Goal: Task Accomplishment & Management: Manage account settings

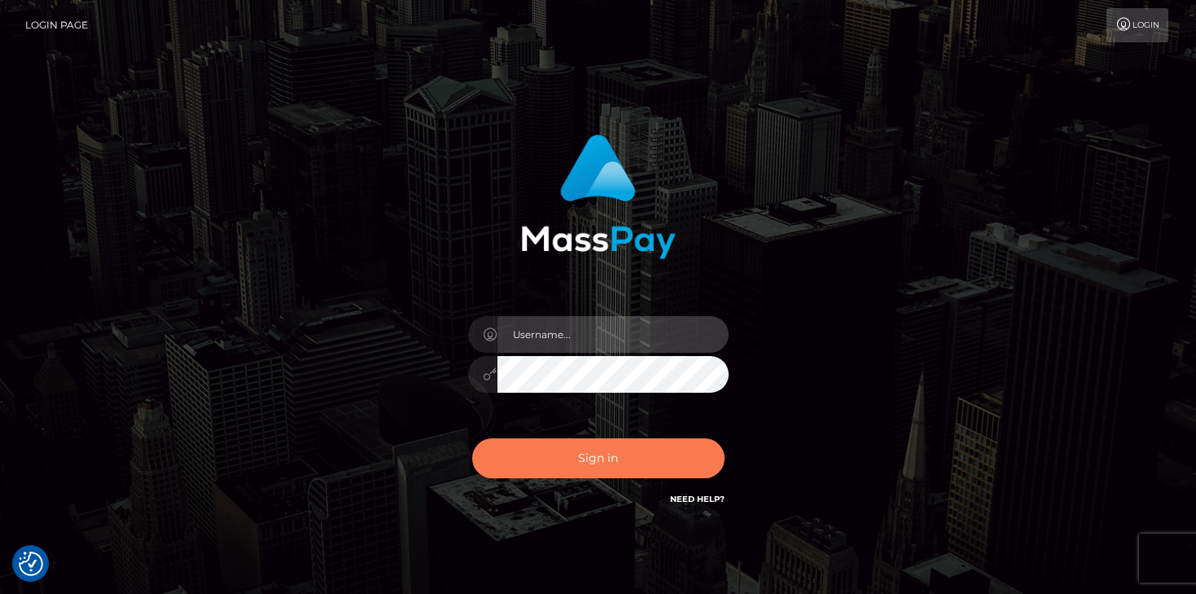
type input "mariolabugaj"
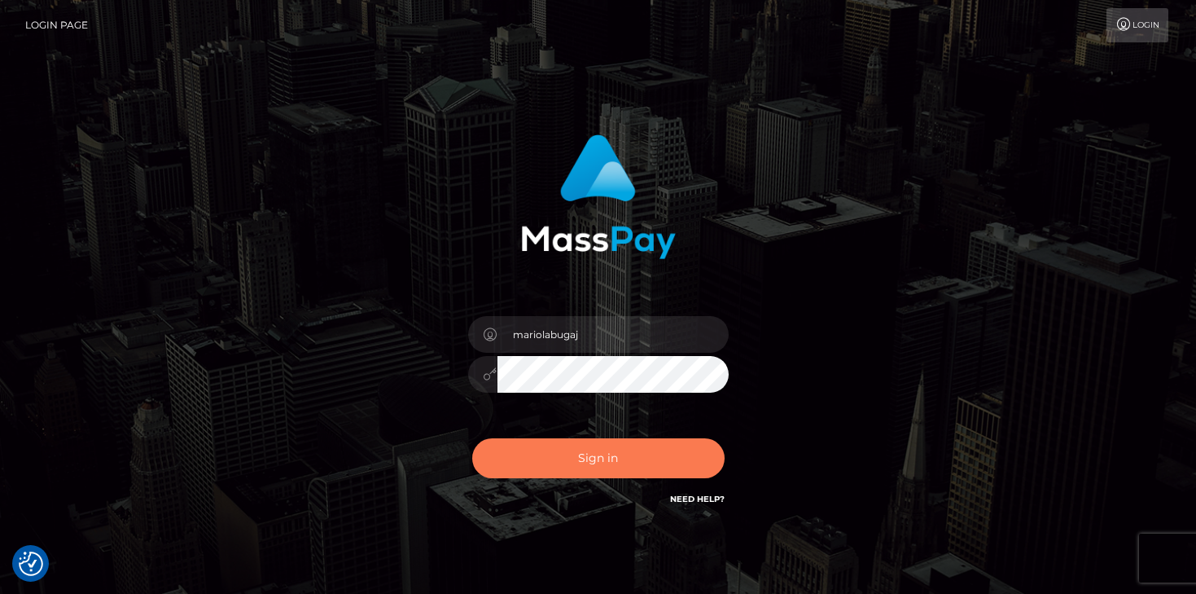
click at [546, 450] on button "Sign in" at bounding box center [598, 458] width 252 height 40
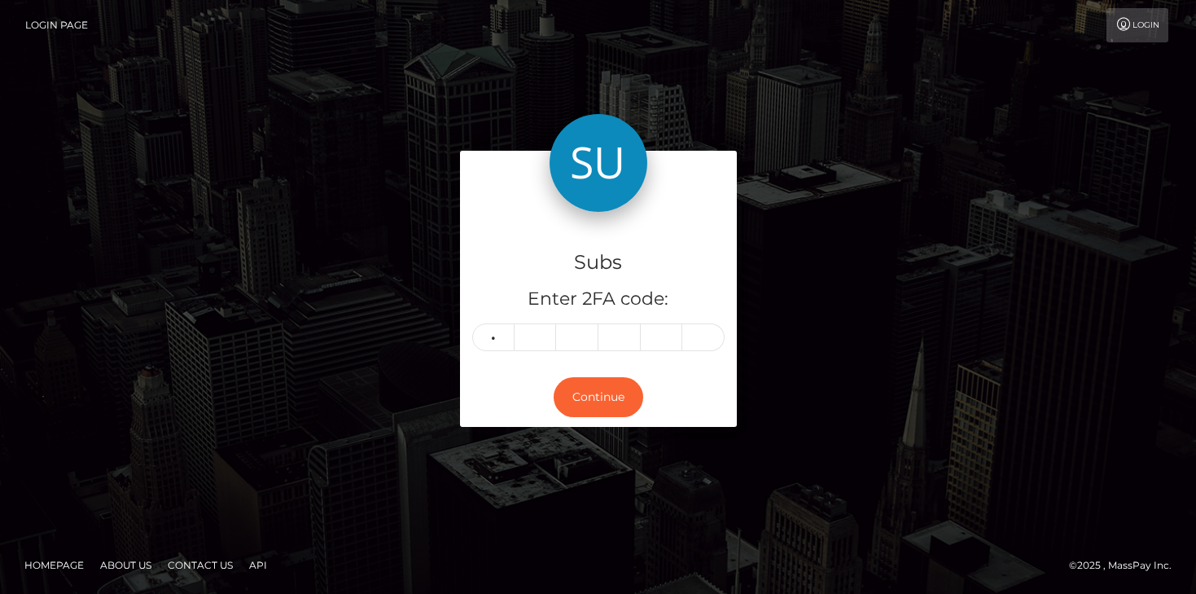
type input "1"
type input "5"
type input "4"
type input "1"
type input "3"
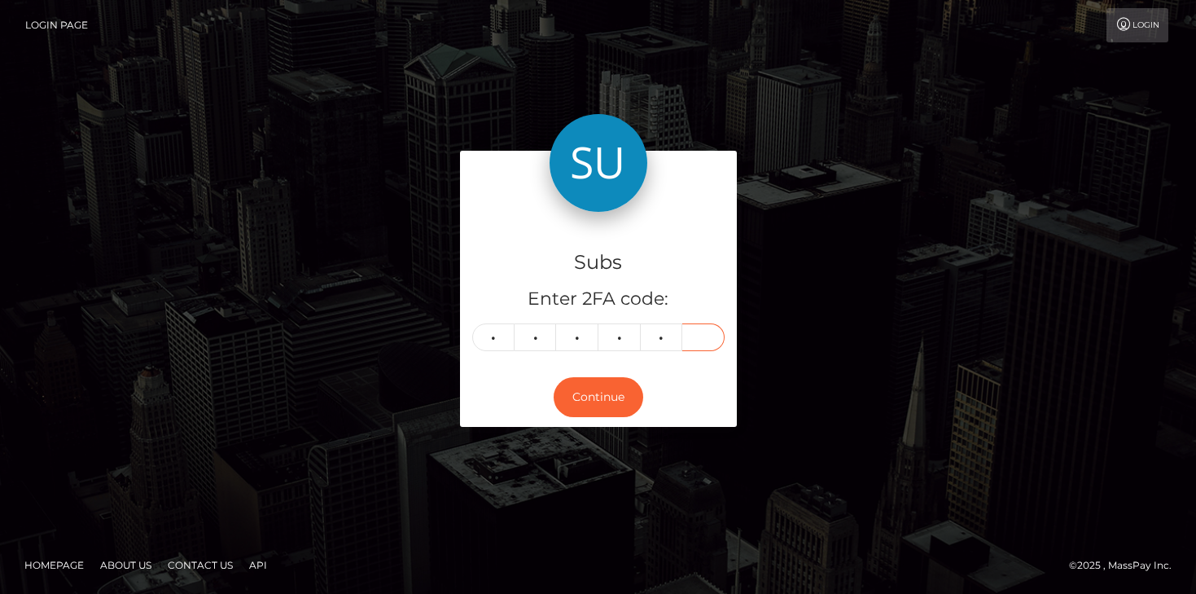
type input "7"
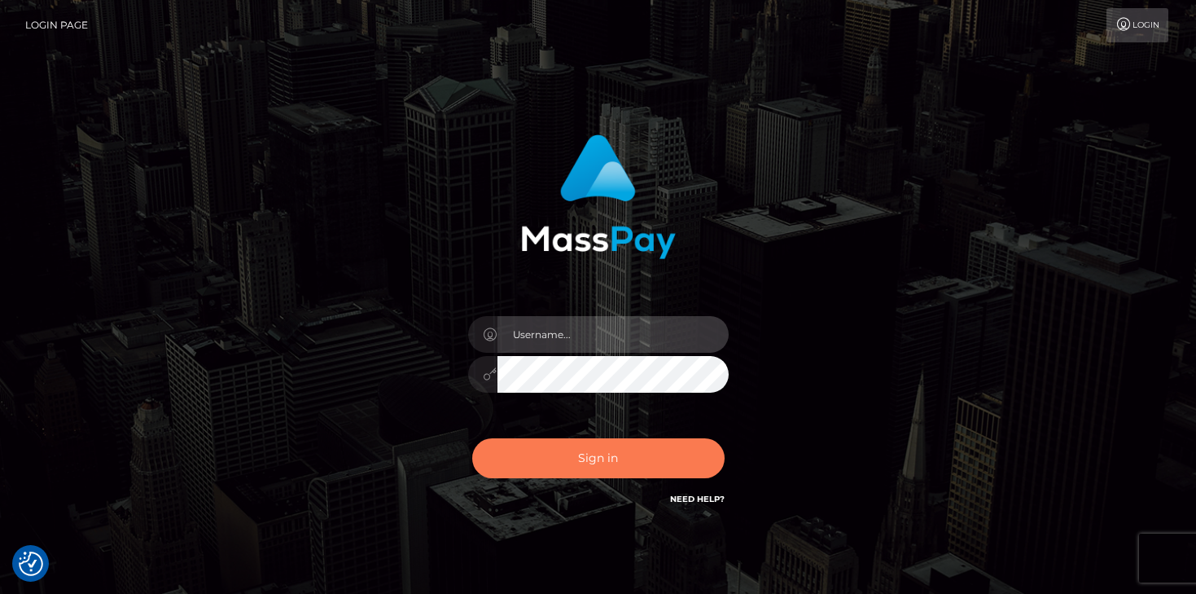
type input "mariolabugaj"
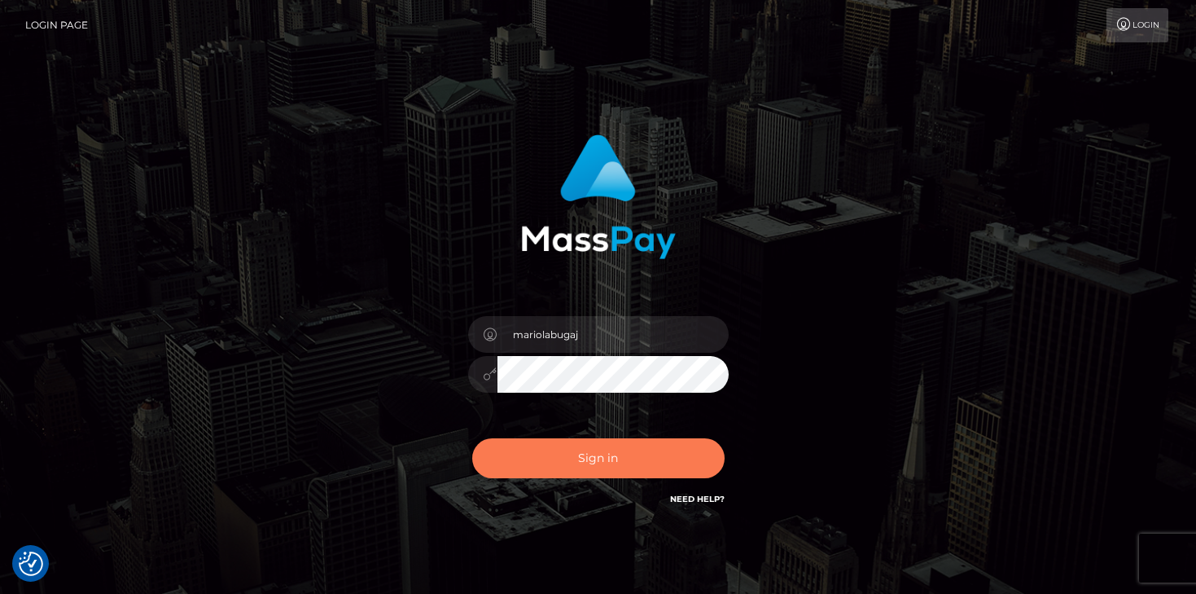
click at [629, 451] on button "Sign in" at bounding box center [598, 458] width 252 height 40
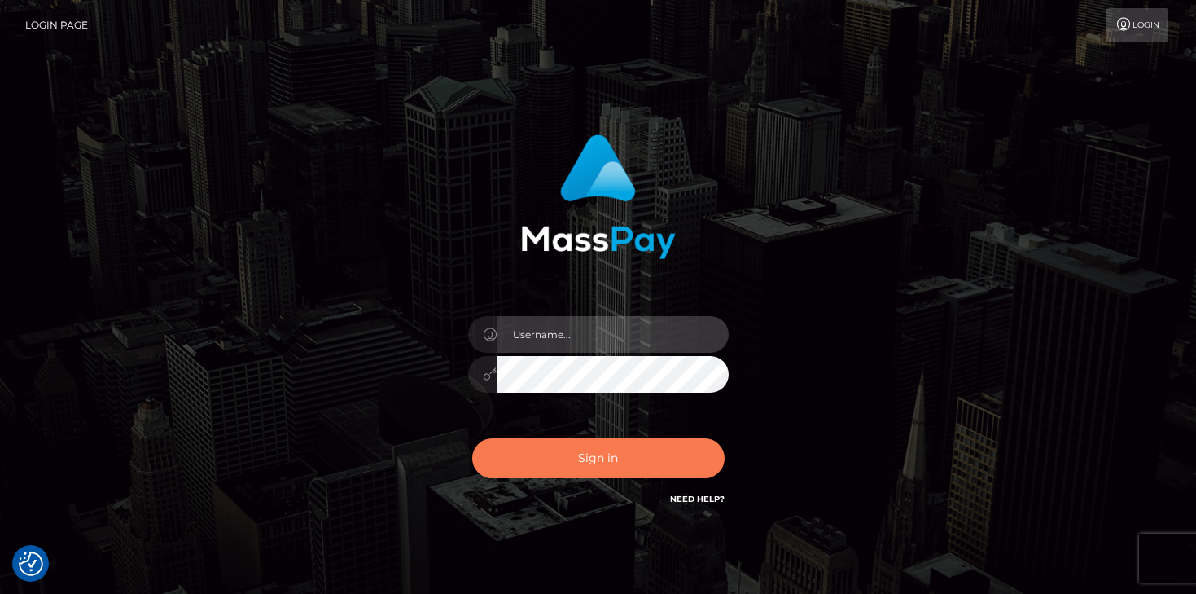
type input "mariolabugaj"
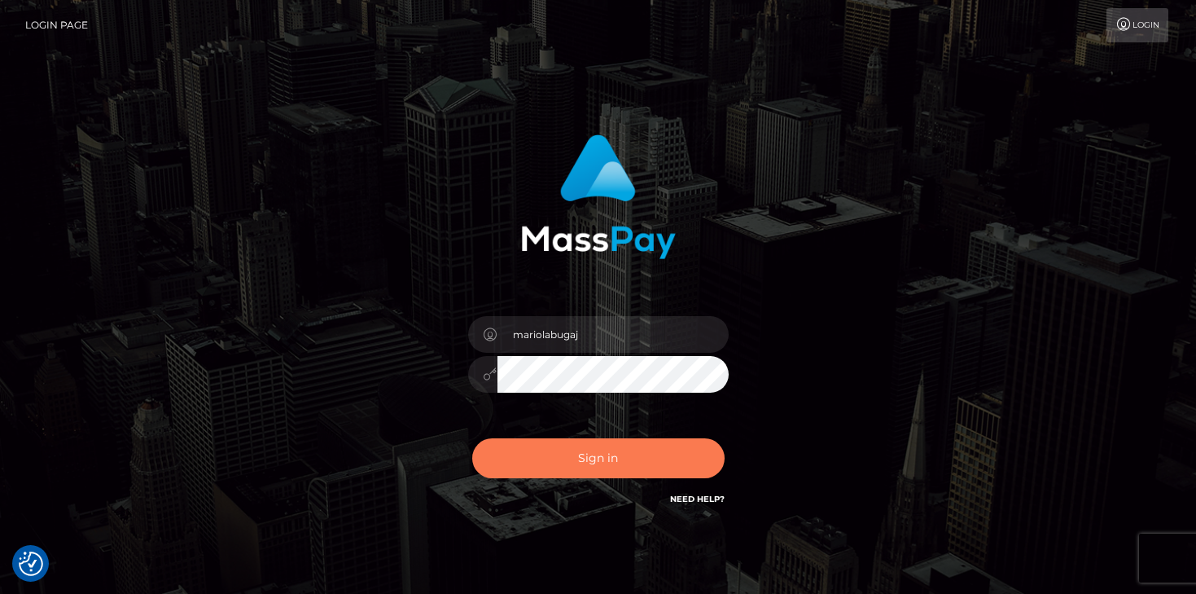
click at [608, 454] on button "Sign in" at bounding box center [598, 458] width 252 height 40
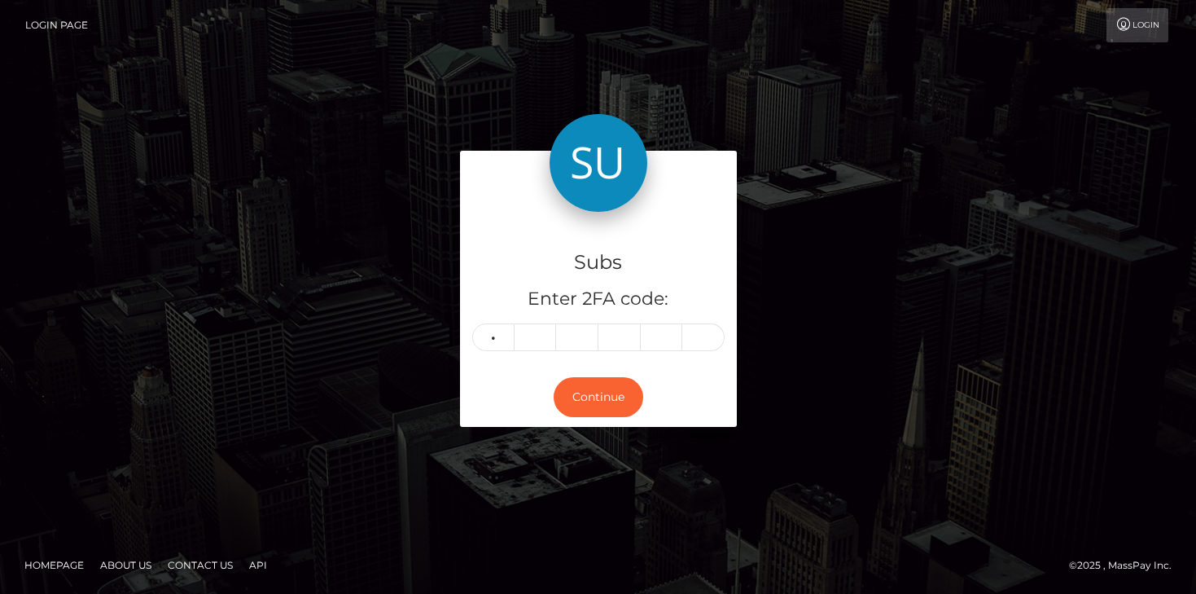
type input "8"
type input "1"
type input "0"
type input "2"
type input "9"
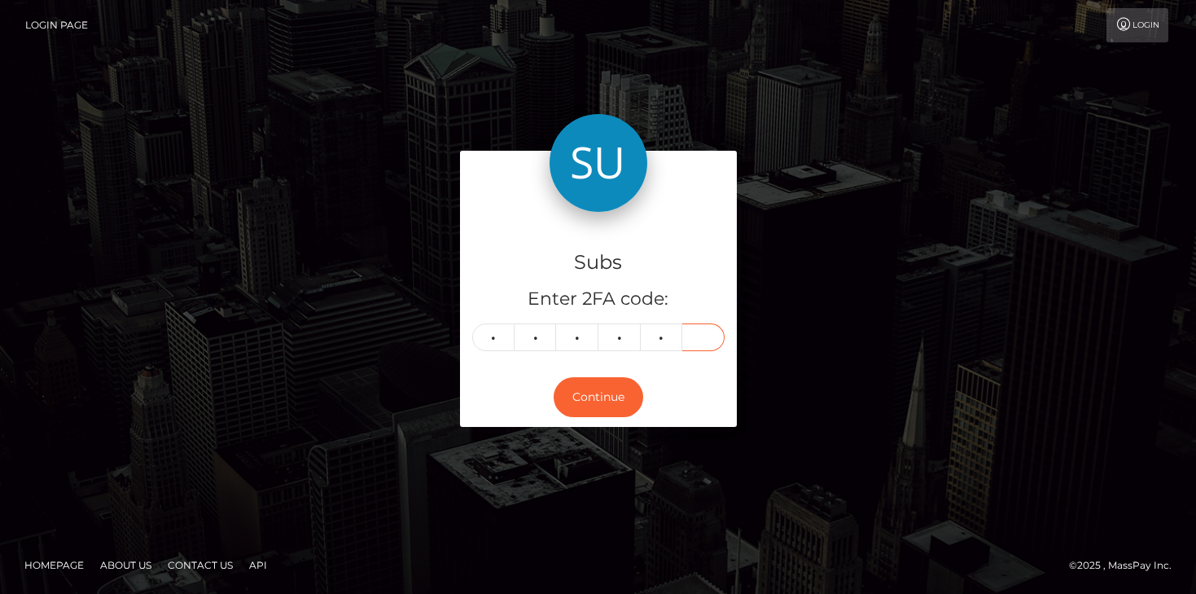
type input "1"
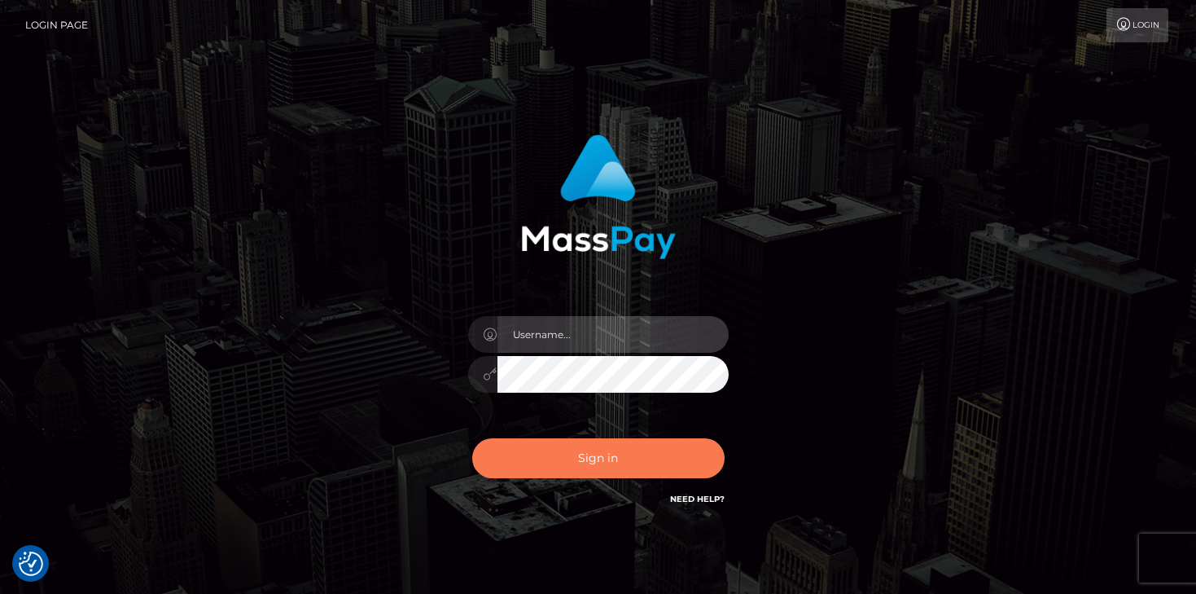
type input "mariolabugaj"
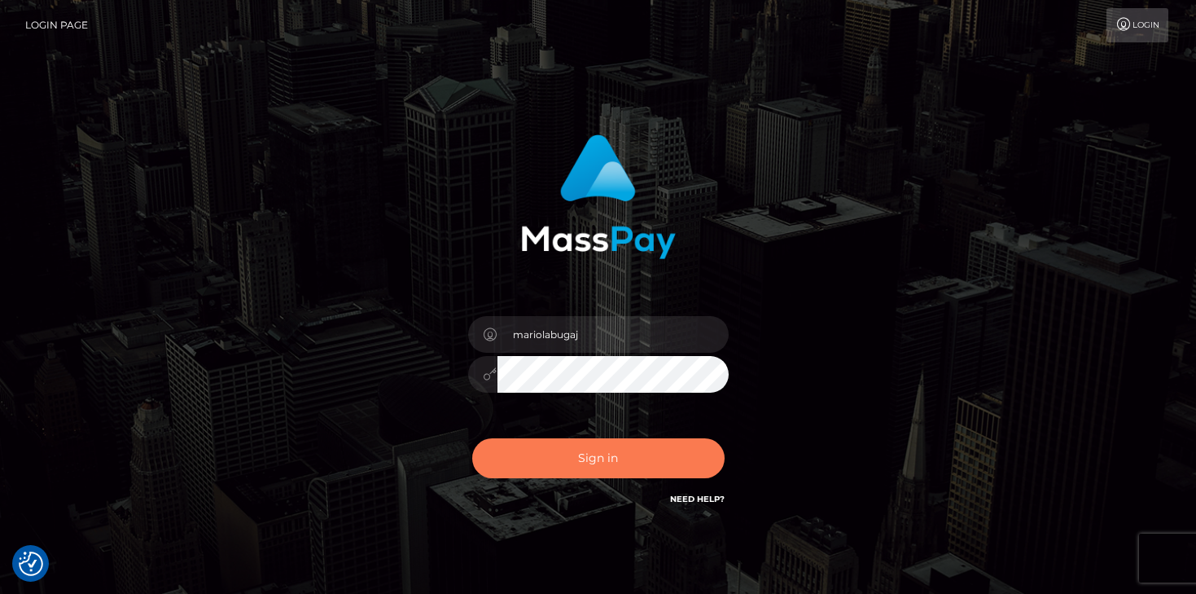
click at [525, 465] on button "Sign in" at bounding box center [598, 458] width 252 height 40
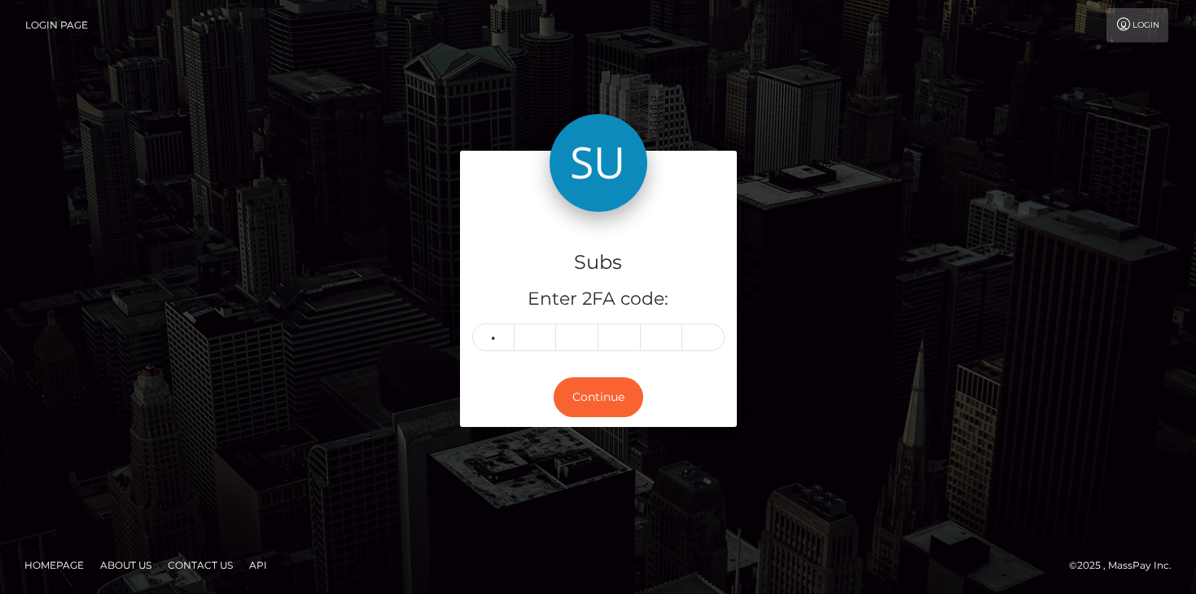
type input "4"
type input "6"
type input "8"
type input "1"
type input "8"
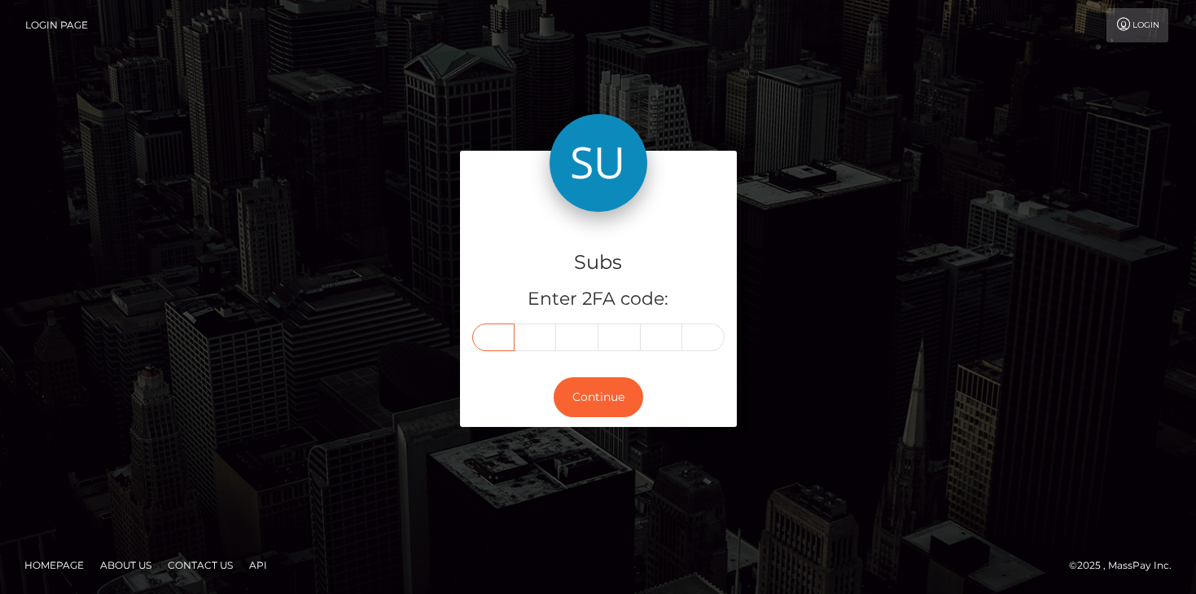
type input "4"
type input "6"
type input "8"
type input "1"
type input "8"
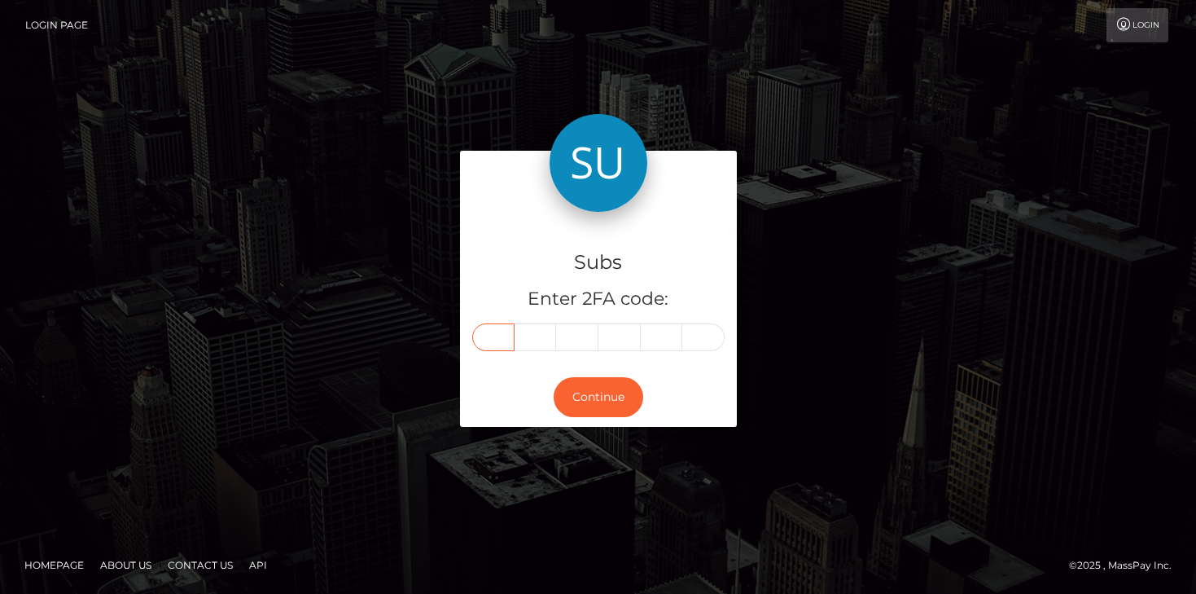
type input "4"
type input "6"
type input "8"
type input "1"
type input "3"
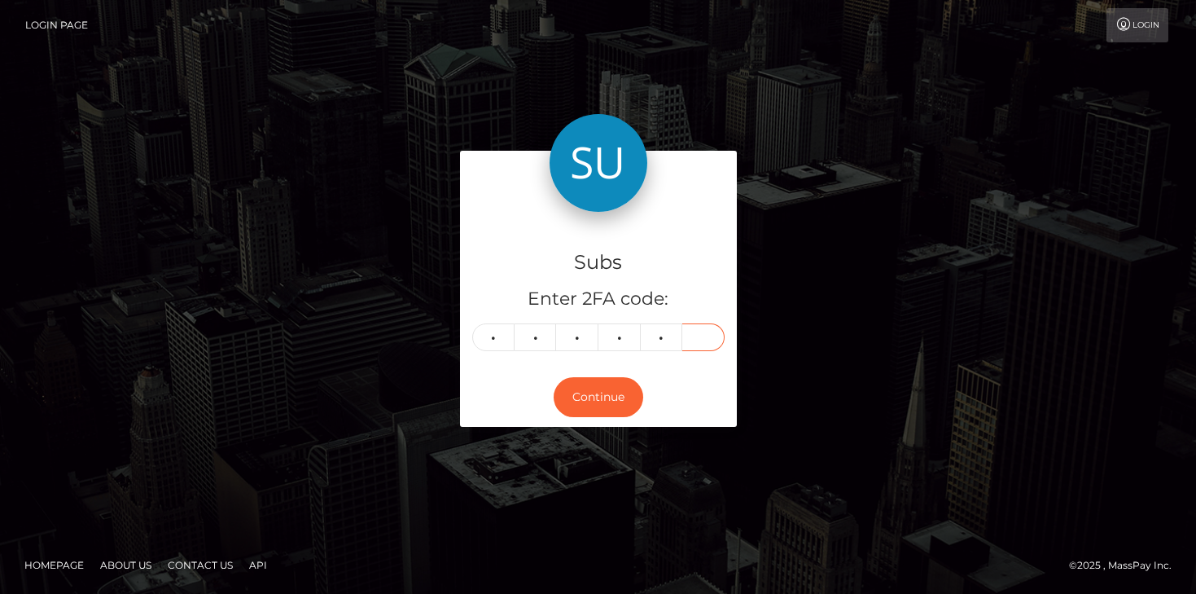
type input "8"
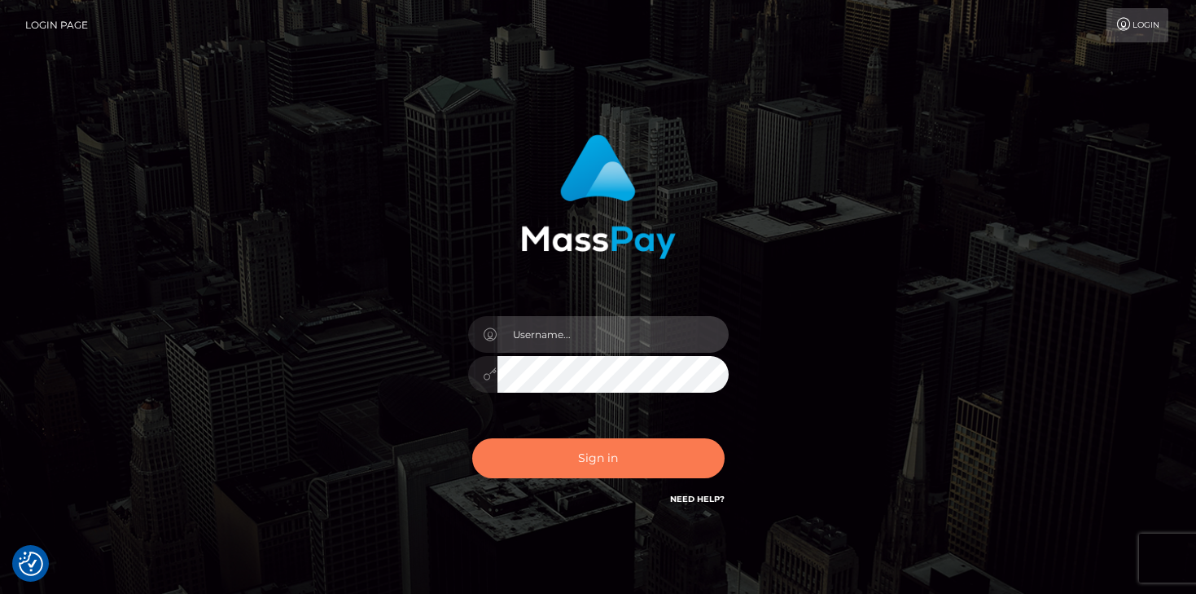
type input "mariolabugaj"
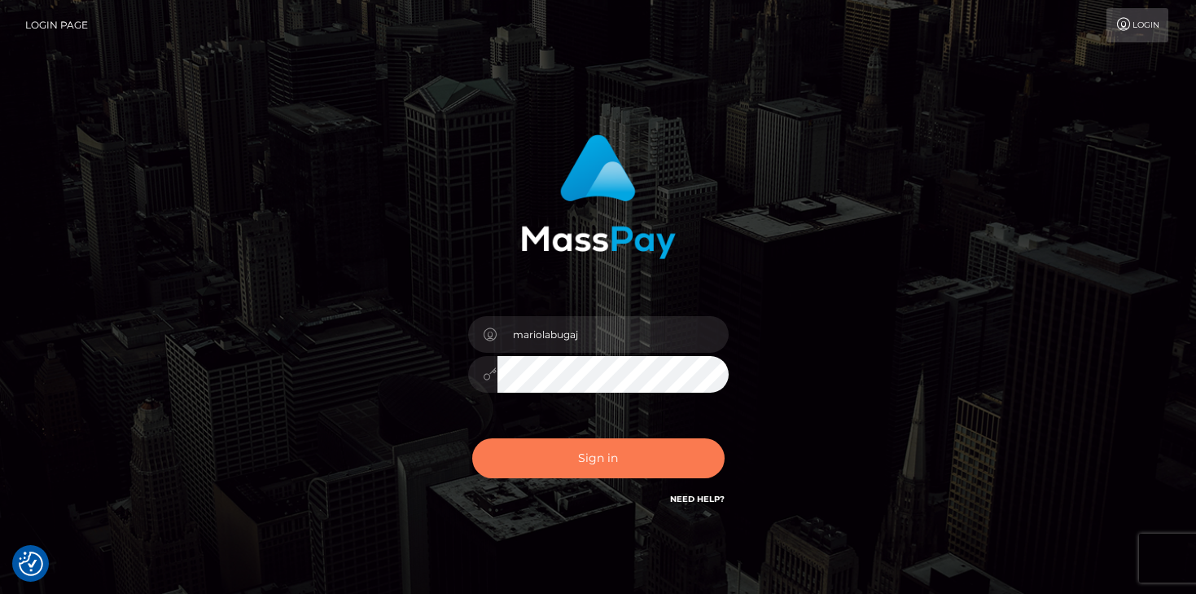
click at [619, 458] on button "Sign in" at bounding box center [598, 458] width 252 height 40
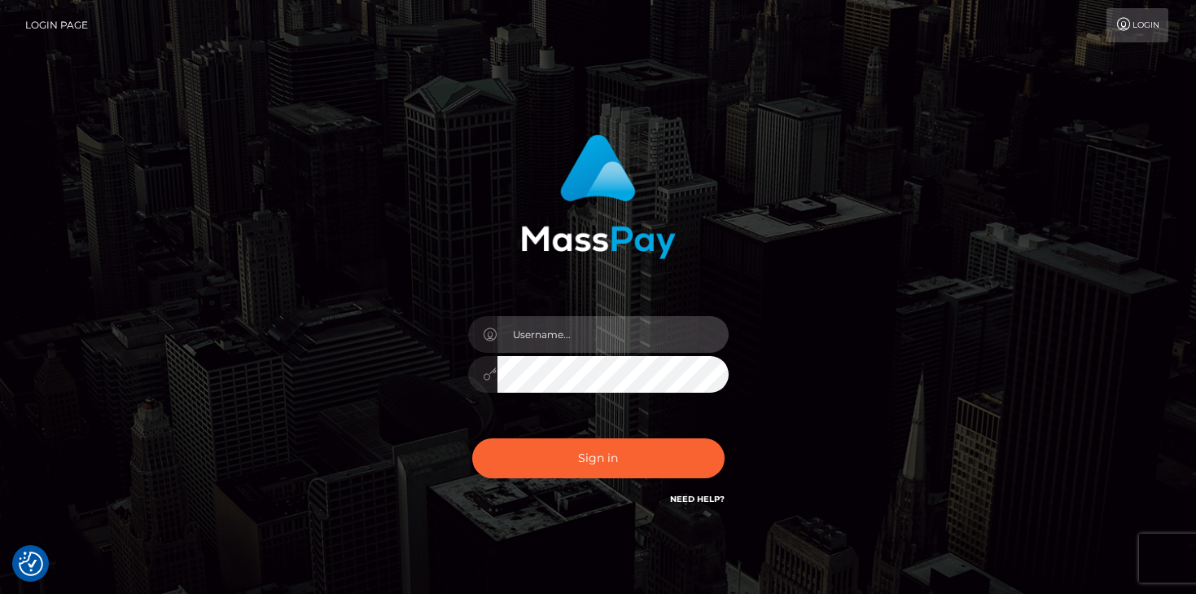
type input "mariolabugaj"
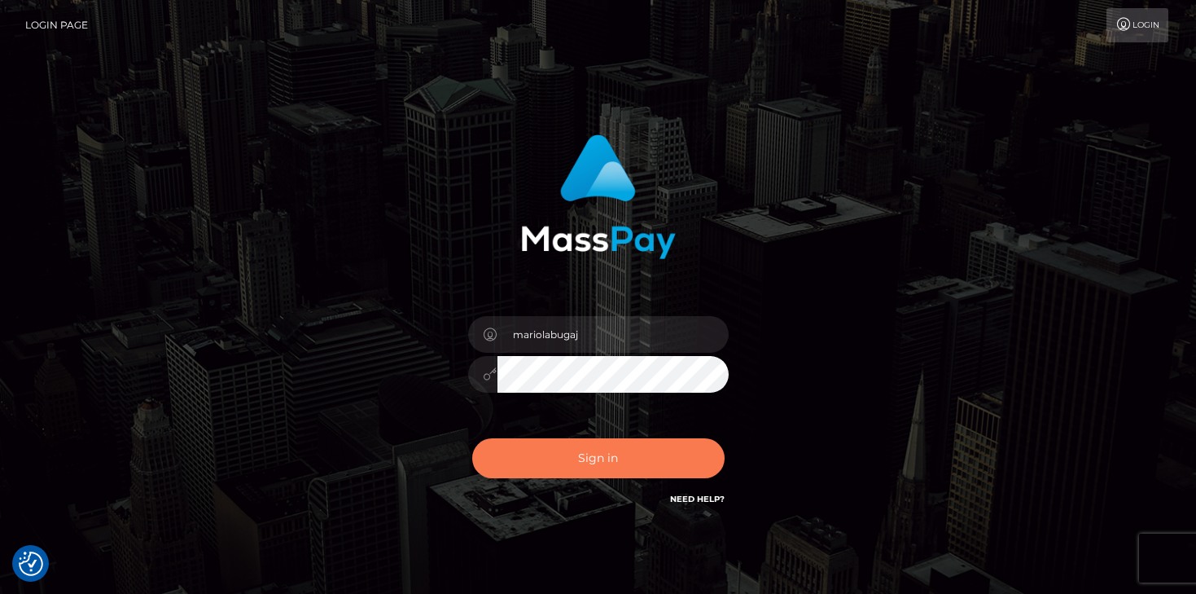
click at [619, 458] on button "Sign in" at bounding box center [598, 458] width 252 height 40
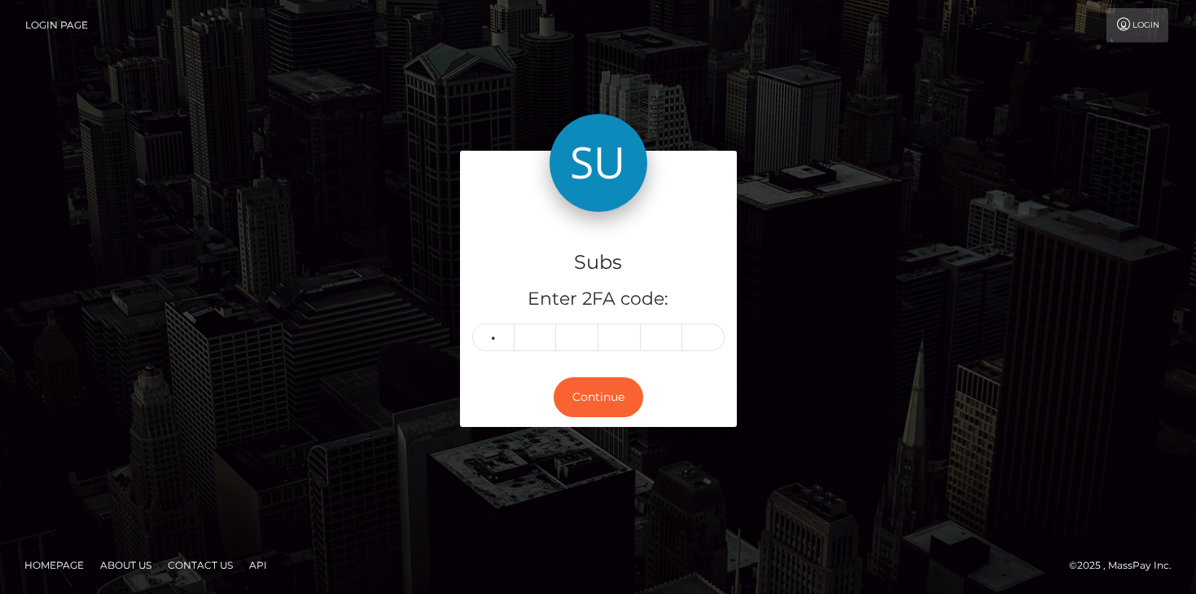
type input "4"
type input "9"
type input "4"
type input "2"
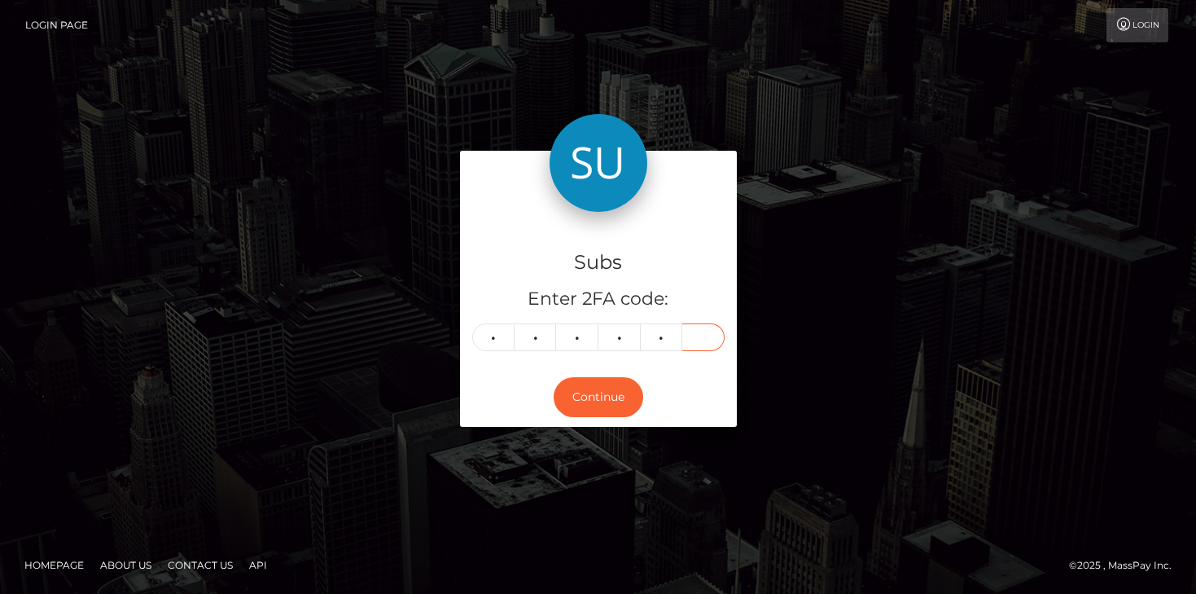
type input "2"
